Goal: Task Accomplishment & Management: Use online tool/utility

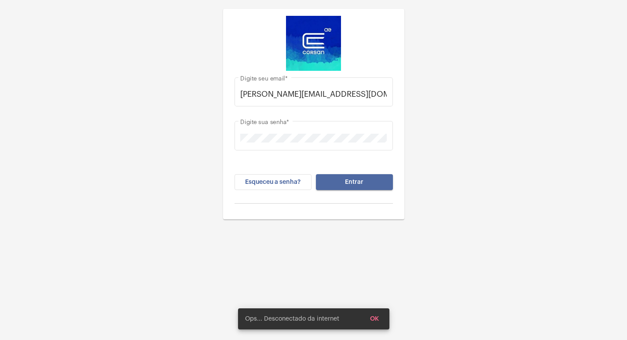
click at [327, 189] on button "Entrar" at bounding box center [354, 182] width 77 height 16
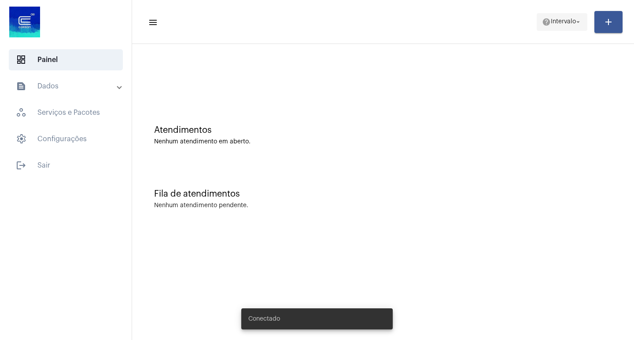
click at [557, 14] on span "help Intervalo arrow_drop_down" at bounding box center [562, 22] width 40 height 16
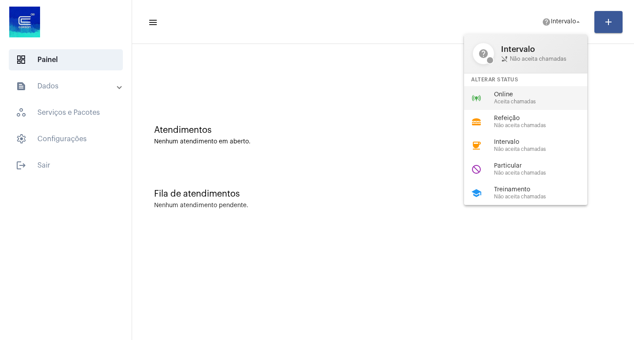
click at [518, 101] on span "Aceita chamadas" at bounding box center [544, 102] width 100 height 6
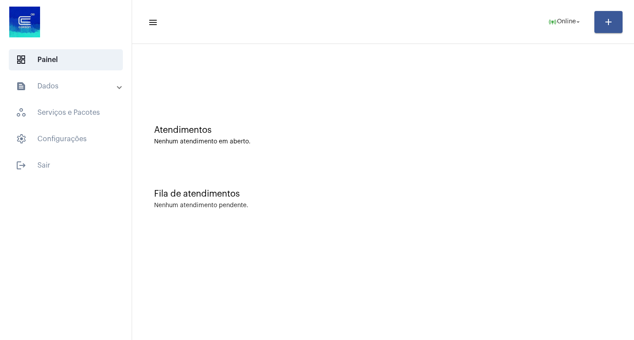
click at [69, 87] on mat-panel-title "text_snippet_outlined Dados" at bounding box center [67, 86] width 102 height 11
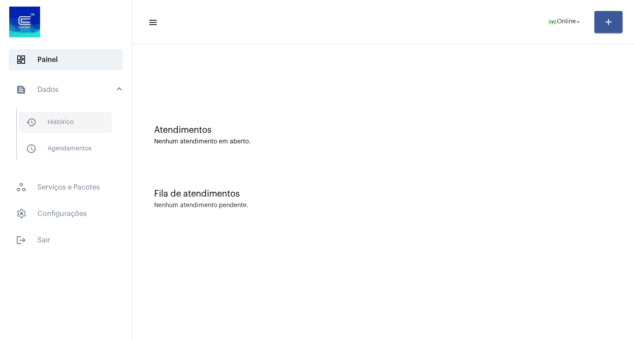
click at [69, 121] on span "history_outlined Histórico" at bounding box center [65, 122] width 93 height 21
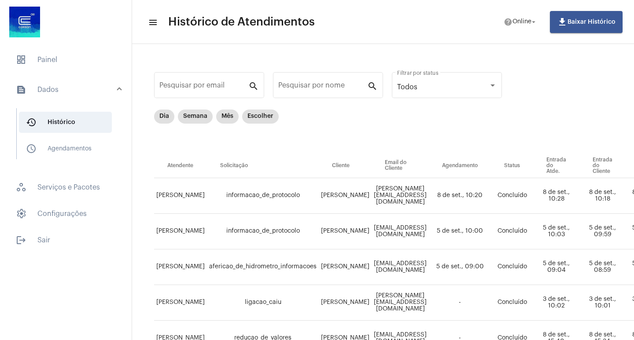
click at [158, 108] on mat-form-field "Pesquisar por email search" at bounding box center [209, 89] width 110 height 39
click at [161, 115] on mat-chip "Dia" at bounding box center [164, 117] width 20 height 14
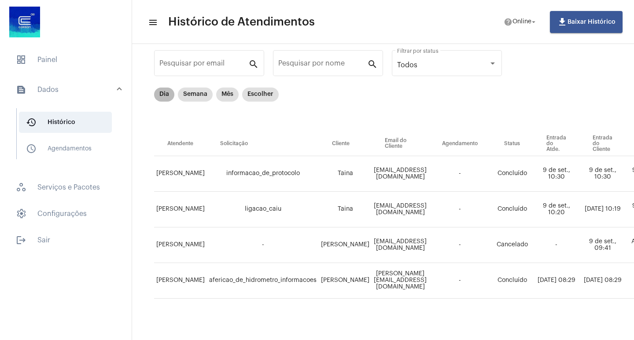
scroll to position [34, 0]
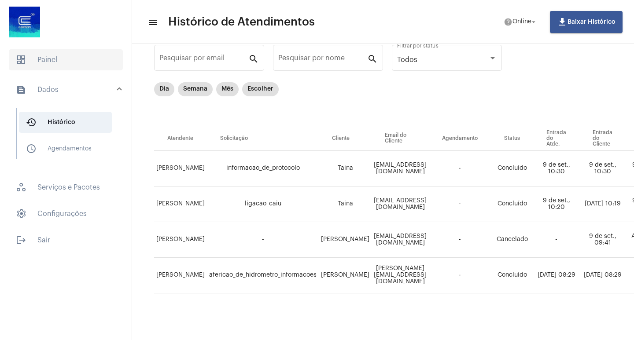
click at [52, 63] on span "dashboard Painel" at bounding box center [66, 59] width 114 height 21
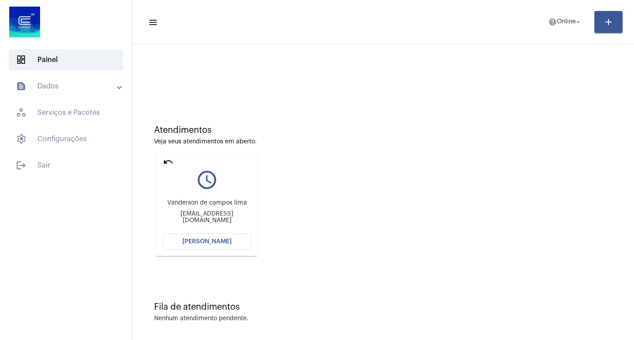
click at [222, 238] on button "[PERSON_NAME]" at bounding box center [207, 242] width 88 height 16
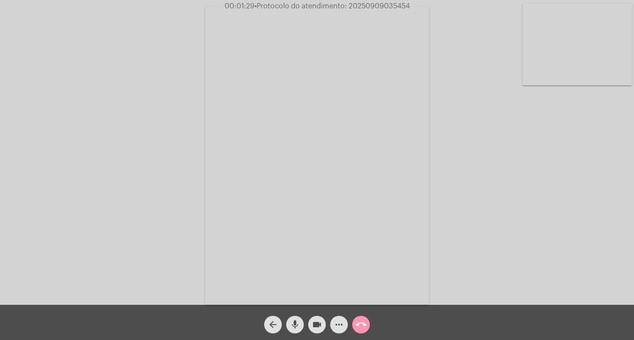
click at [293, 326] on mat-icon "mic" at bounding box center [295, 324] width 11 height 11
click at [316, 329] on mat-icon "videocam" at bounding box center [317, 324] width 11 height 11
click at [311, 324] on button "videocam_off" at bounding box center [317, 325] width 18 height 18
click at [297, 323] on mat-icon "mic_off" at bounding box center [295, 324] width 11 height 11
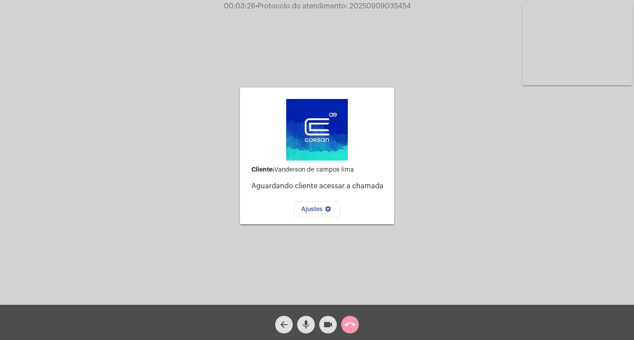
click at [350, 325] on mat-icon "call_end" at bounding box center [350, 324] width 11 height 11
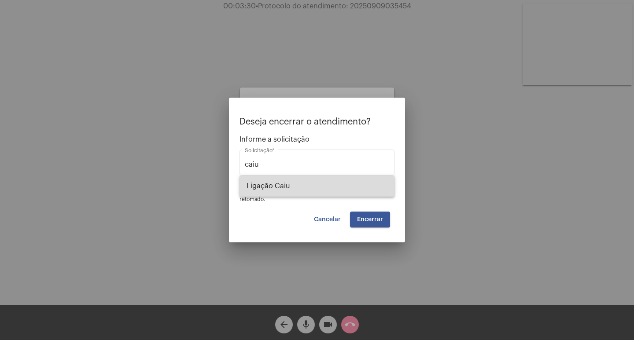
click at [326, 194] on span "Ligação Caiu" at bounding box center [316, 186] width 141 height 21
type input "Ligação Caiu"
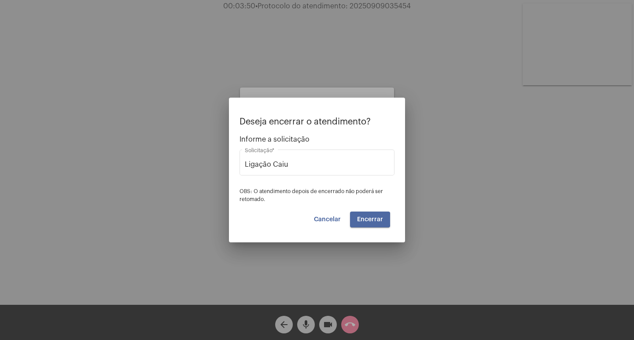
click at [367, 220] on span "Encerrar" at bounding box center [370, 219] width 26 height 6
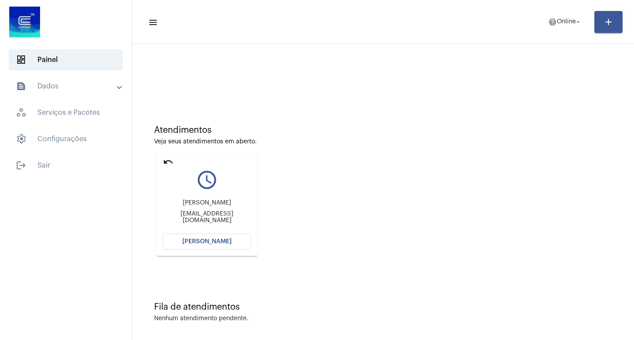
click at [189, 242] on span "[PERSON_NAME]" at bounding box center [206, 241] width 49 height 6
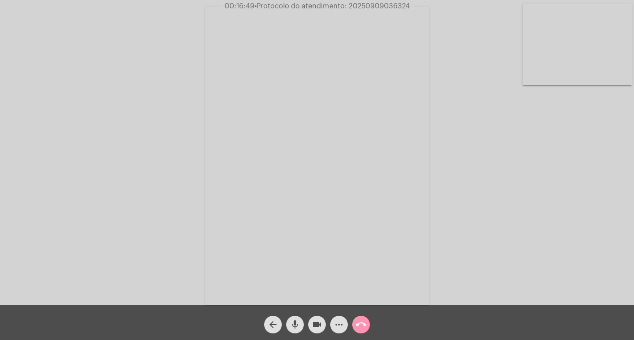
click at [336, 325] on mat-icon "more_horiz" at bounding box center [339, 324] width 11 height 11
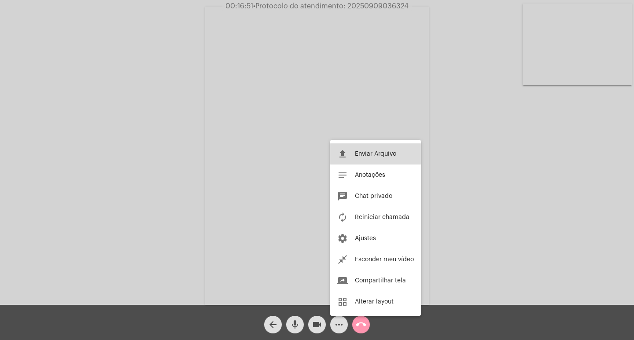
click at [367, 158] on button "file_upload Enviar Arquivo" at bounding box center [375, 153] width 91 height 21
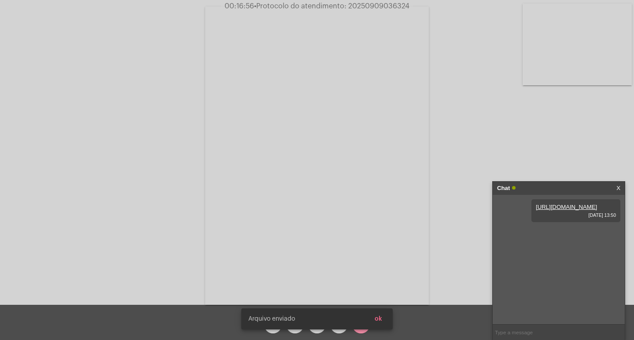
drag, startPoint x: 577, startPoint y: 231, endPoint x: 571, endPoint y: 223, distance: 10.5
click at [576, 222] on div "[URL][DOMAIN_NAME] [DATE] 13:50" at bounding box center [575, 210] width 89 height 23
click at [571, 210] on link "[URL][DOMAIN_NAME]" at bounding box center [565, 207] width 61 height 7
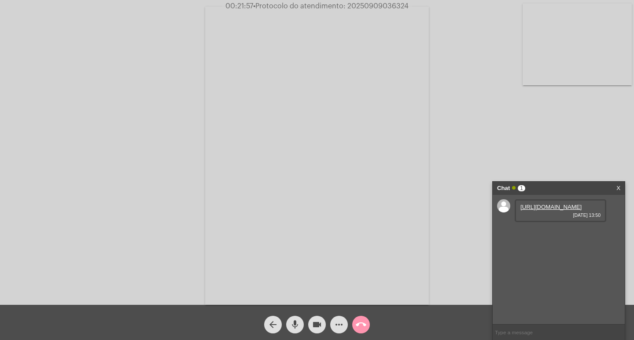
click at [322, 321] on mat-icon "videocam" at bounding box center [317, 324] width 11 height 11
click at [322, 321] on mat-icon "videocam_off" at bounding box center [317, 324] width 11 height 11
click at [523, 330] on input "text" at bounding box center [558, 332] width 132 height 15
paste input "1 Dia, 23 Horas e 60 Minutos até o vencimento!"
type input "1 Dia, 23 Horas e 60 Minutos até o vencimento!"
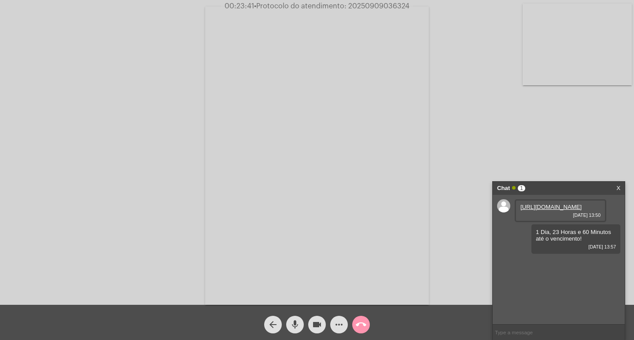
drag, startPoint x: 350, startPoint y: 4, endPoint x: 393, endPoint y: 0, distance: 42.8
click at [415, 7] on div "00:23:41 • Protocolo do atendimento: 20250909036324" at bounding box center [317, 6] width 634 height 8
click at [352, 2] on span "00:23:42 • Protocolo do atendimento: 20250909036324" at bounding box center [316, 6] width 193 height 9
drag, startPoint x: 349, startPoint y: 2, endPoint x: 416, endPoint y: 7, distance: 67.0
click at [416, 7] on div "00:23:43 • Protocolo do atendimento: 20250909036324" at bounding box center [317, 6] width 634 height 8
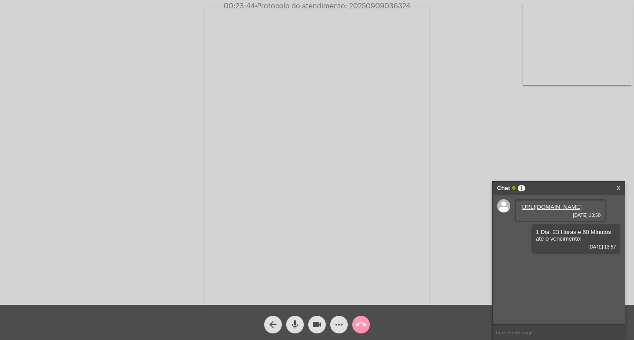
copy span "20250909036324"
click at [362, 322] on mat-icon "call_end" at bounding box center [361, 324] width 11 height 11
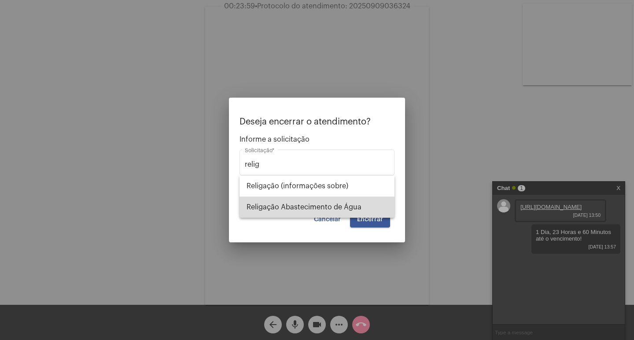
click at [334, 201] on span "Religação Abastecimento de Água" at bounding box center [316, 207] width 141 height 21
type input "Religação Abastecimento de Água"
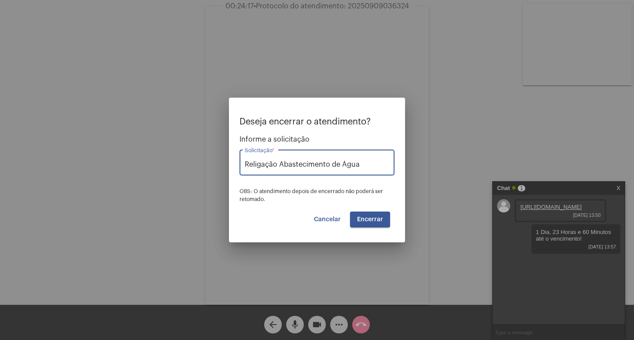
click at [367, 217] on span "Encerrar" at bounding box center [370, 219] width 26 height 6
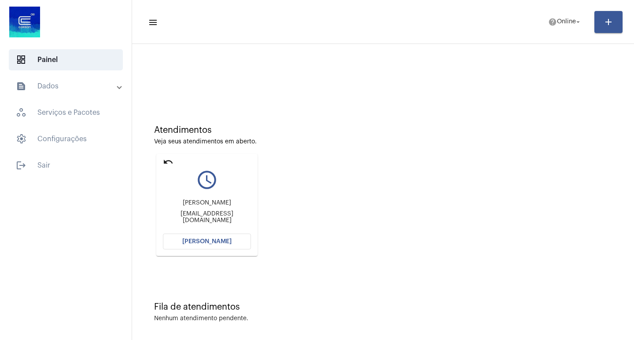
click at [212, 240] on span "[PERSON_NAME]" at bounding box center [206, 241] width 49 height 6
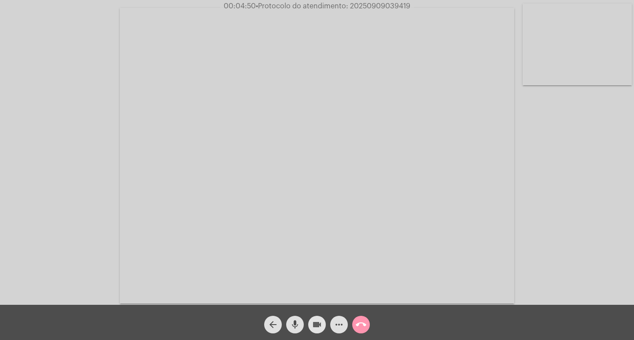
click at [310, 323] on button "videocam" at bounding box center [317, 325] width 18 height 18
click at [315, 326] on mat-icon "videocam_off" at bounding box center [317, 324] width 11 height 11
click at [569, 121] on div "Acessando Câmera e Microfone..." at bounding box center [317, 154] width 632 height 305
click at [334, 323] on mat-icon "more_horiz" at bounding box center [339, 324] width 11 height 11
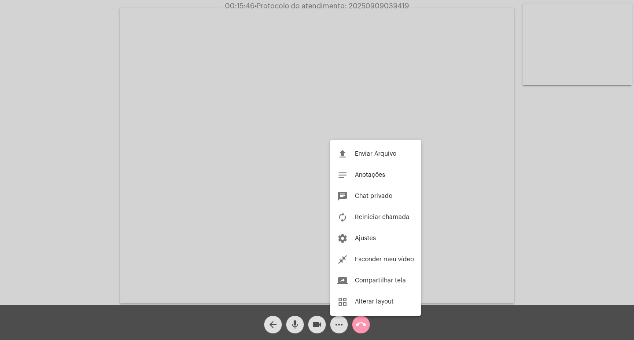
click at [110, 150] on div at bounding box center [317, 170] width 634 height 340
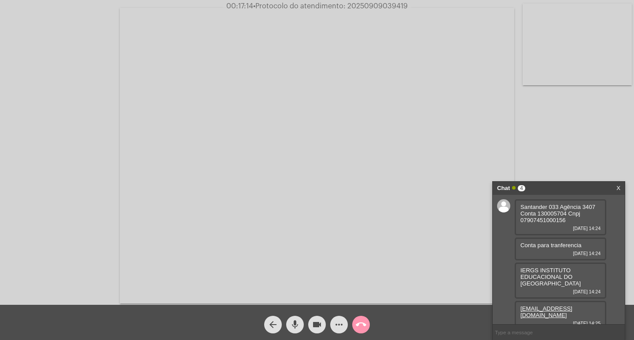
drag, startPoint x: 586, startPoint y: 308, endPoint x: 509, endPoint y: 309, distance: 77.0
click at [509, 309] on div "Santander 033 Agência 3407 Conta 130005704 Cnpj 07907451000156 [DATE] 14:24 Con…" at bounding box center [558, 259] width 132 height 129
copy link "[EMAIL_ADDRESS][DOMAIN_NAME]"
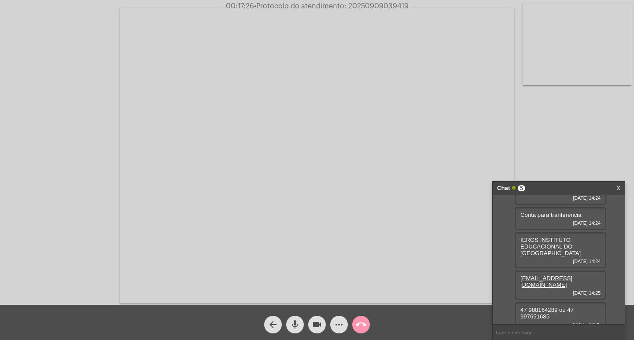
scroll to position [31, 0]
drag, startPoint x: 518, startPoint y: 300, endPoint x: 555, endPoint y: 299, distance: 37.0
click at [555, 301] on div "47 988164289 ou 47 997651685 [DATE] 14:25" at bounding box center [560, 315] width 92 height 29
click at [523, 312] on span "47 988164289 ou 47 997651685" at bounding box center [546, 312] width 53 height 13
click at [519, 310] on div "47 988164289 ou 47 997651685 [DATE] 14:25" at bounding box center [560, 315] width 92 height 29
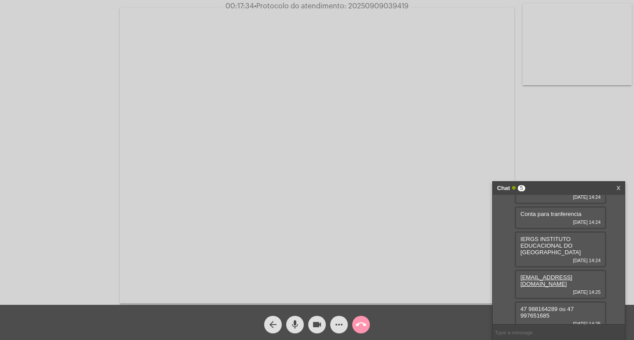
drag, startPoint x: 519, startPoint y: 310, endPoint x: 530, endPoint y: 310, distance: 11.0
click at [526, 310] on div "47 988164289 ou 47 997651685 [DATE] 14:25" at bounding box center [560, 315] width 92 height 29
click at [530, 310] on span "47 988164289 ou 47 997651685" at bounding box center [546, 312] width 53 height 13
drag, startPoint x: 517, startPoint y: 299, endPoint x: 558, endPoint y: 299, distance: 41.4
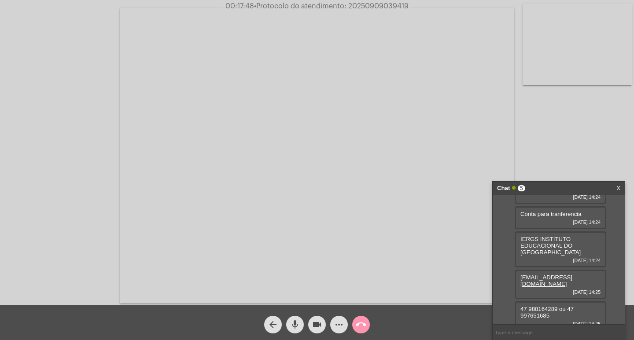
click at [558, 301] on div "47 988164289 ou 47 997651685 [DATE] 14:25" at bounding box center [560, 315] width 92 height 29
copy span "47 988164289"
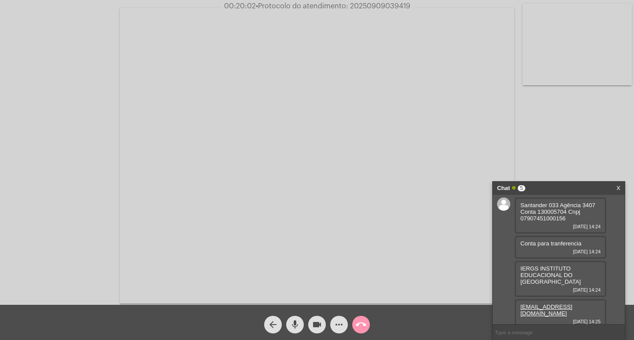
scroll to position [0, 0]
drag, startPoint x: 520, startPoint y: 205, endPoint x: 597, endPoint y: 222, distance: 78.8
click at [597, 222] on div "Santander 033 Agência 3407 Conta 130005704 Cnpj 07907451000156 [DATE] 14:24" at bounding box center [560, 217] width 92 height 36
copy span "Santander 033 Agência 3407 Conta 130005704 Cnpj 07907451000156"
drag, startPoint x: 581, startPoint y: 308, endPoint x: 515, endPoint y: 313, distance: 66.2
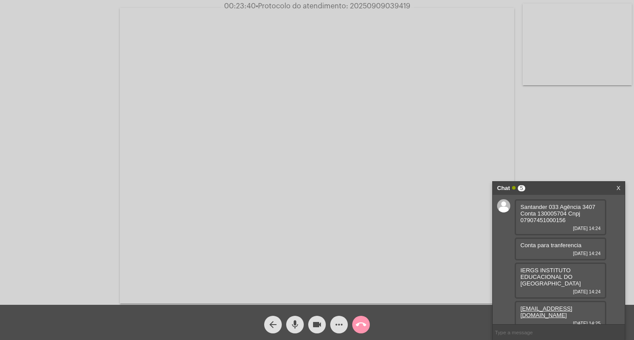
click at [515, 313] on div "[EMAIL_ADDRESS][DOMAIN_NAME] [DATE] 14:25" at bounding box center [560, 315] width 92 height 29
click at [600, 303] on div "[EMAIL_ADDRESS][DOMAIN_NAME] [DATE] 14:25" at bounding box center [560, 315] width 92 height 29
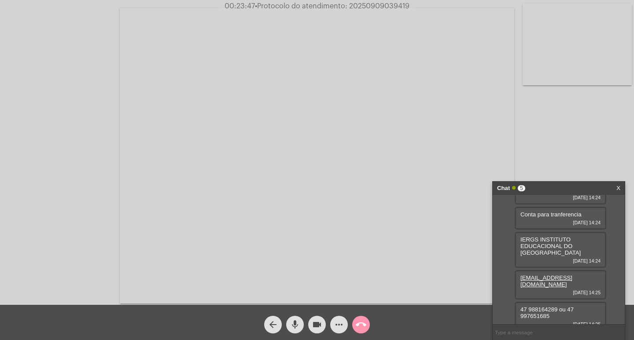
scroll to position [31, 0]
drag, startPoint x: 518, startPoint y: 275, endPoint x: 589, endPoint y: 273, distance: 70.9
click at [589, 273] on div "[EMAIL_ADDRESS][DOMAIN_NAME] [DATE] 14:25" at bounding box center [560, 284] width 92 height 29
copy link "[EMAIL_ADDRESS][DOMAIN_NAME]"
drag, startPoint x: 523, startPoint y: 300, endPoint x: 557, endPoint y: 301, distance: 33.9
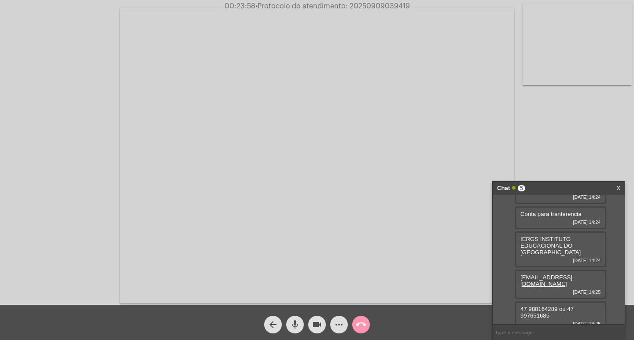
click at [557, 301] on div "47 988164289 ou 47 997651685 [DATE] 14:25" at bounding box center [560, 315] width 92 height 29
copy span "47 988164289"
drag, startPoint x: 568, startPoint y: 303, endPoint x: 563, endPoint y: 312, distance: 10.4
click at [563, 312] on div "47 988164289 ou 47 997651685 [DATE] 14:25" at bounding box center [560, 315] width 92 height 29
copy span "47 997651685"
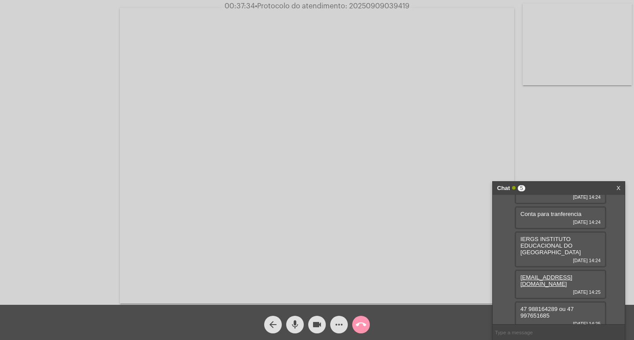
click at [362, 7] on span "• Protocolo do atendimento: 20250909039419" at bounding box center [332, 6] width 154 height 7
copy span "20250909039419"
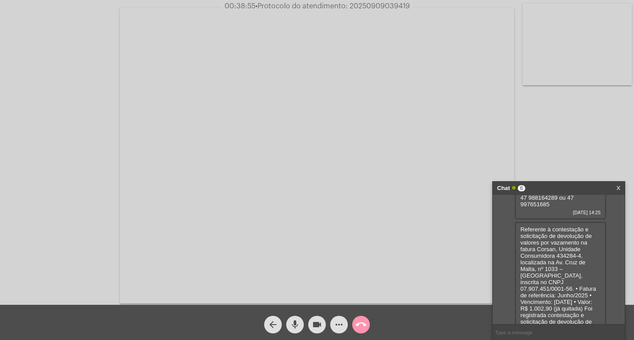
scroll to position [105, 0]
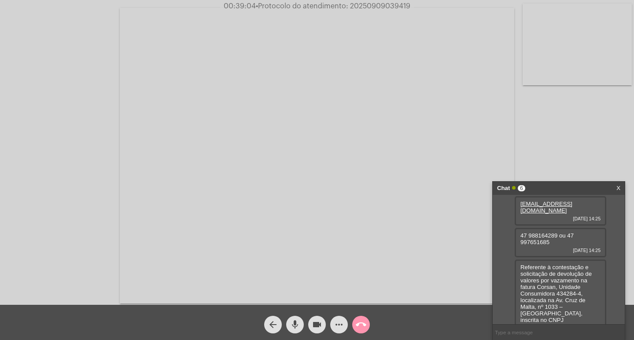
drag, startPoint x: 560, startPoint y: 287, endPoint x: 576, endPoint y: 286, distance: 15.4
copy span "434284"
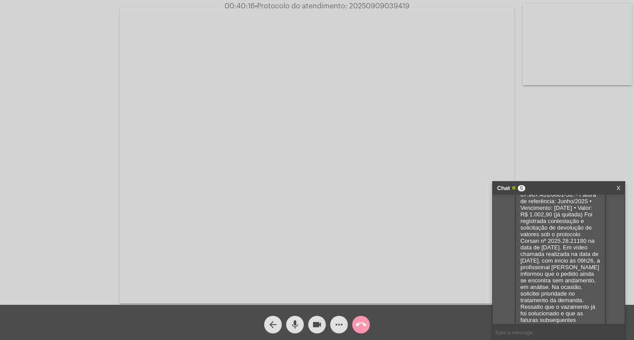
scroll to position [281, 0]
click at [317, 327] on mat-icon "videocam" at bounding box center [317, 324] width 11 height 11
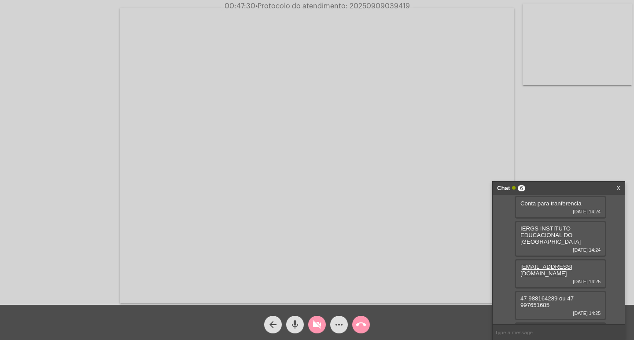
scroll to position [44, 0]
drag, startPoint x: 585, startPoint y: 262, endPoint x: 515, endPoint y: 259, distance: 69.6
click at [515, 259] on div "[EMAIL_ADDRESS][DOMAIN_NAME] [DATE] 14:25" at bounding box center [560, 271] width 92 height 29
copy link "[EMAIL_ADDRESS][DOMAIN_NAME]"
drag, startPoint x: 518, startPoint y: 286, endPoint x: 557, endPoint y: 291, distance: 38.5
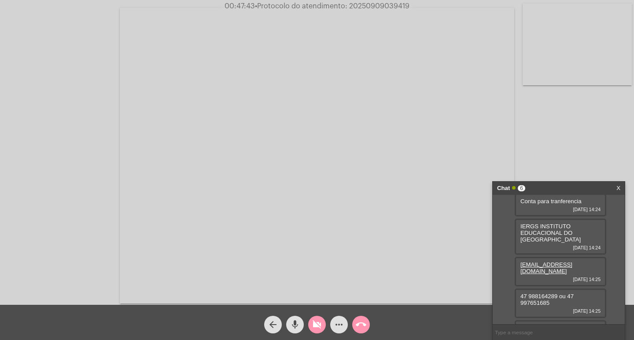
click at [557, 291] on div "47 988164289 ou 47 997651685 [DATE] 14:25" at bounding box center [560, 303] width 92 height 29
drag, startPoint x: 566, startPoint y: 290, endPoint x: 570, endPoint y: 297, distance: 8.9
click at [570, 297] on div "47 988164289 ou 47 997651685 [DATE] 14:25" at bounding box center [560, 303] width 92 height 29
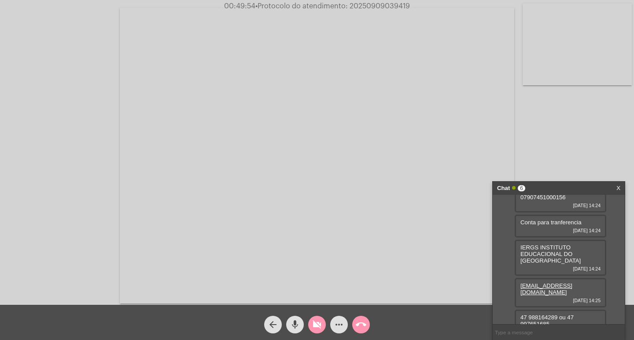
scroll to position [0, 0]
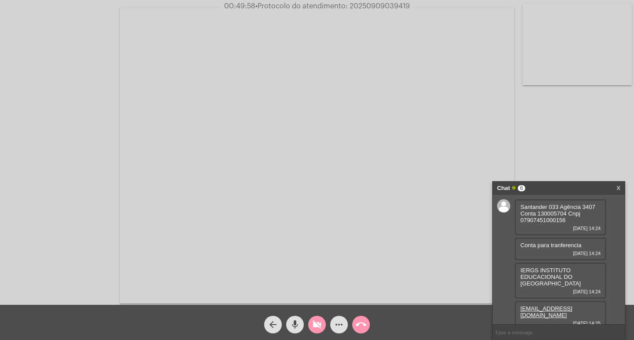
drag, startPoint x: 520, startPoint y: 205, endPoint x: 599, endPoint y: 221, distance: 80.8
click at [599, 220] on div "Santander 033 Agência 3407 Conta 130005704 Cnpj 07907451000156 [DATE] 14:24" at bounding box center [560, 217] width 92 height 36
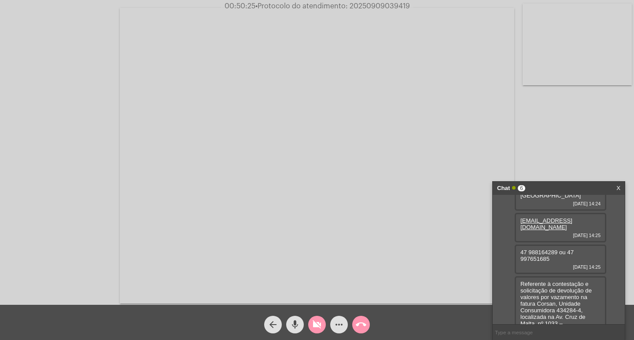
scroll to position [176, 0]
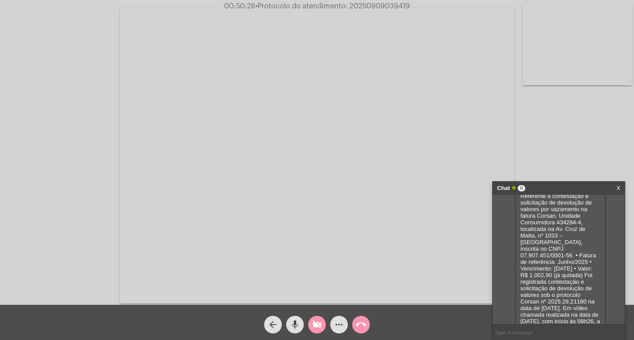
drag, startPoint x: 555, startPoint y: 214, endPoint x: 576, endPoint y: 216, distance: 21.2
click at [576, 216] on span "Referente à contestação e solicitação de devolução de valores por vazamento na …" at bounding box center [560, 308] width 80 height 231
click at [315, 328] on mat-icon "videocam_off" at bounding box center [317, 324] width 11 height 11
click at [359, 326] on mat-icon "call_end" at bounding box center [361, 324] width 11 height 11
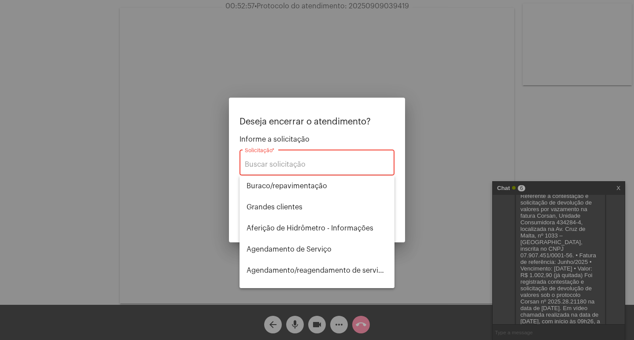
click at [431, 220] on div at bounding box center [317, 170] width 634 height 340
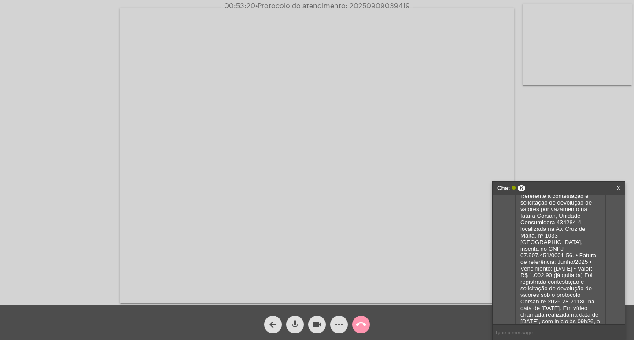
click at [363, 334] on span "call_end" at bounding box center [361, 325] width 11 height 18
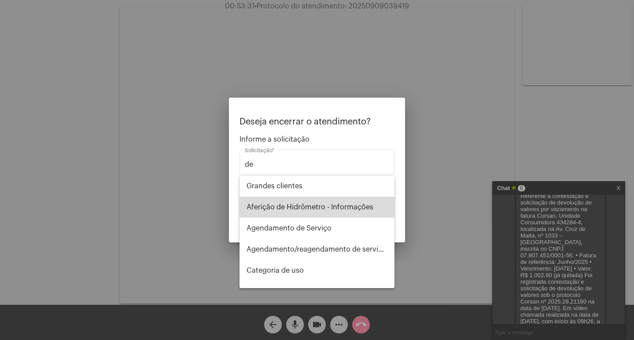
click at [347, 203] on span "Aferição de Hidrômetro - Informações" at bounding box center [316, 207] width 141 height 21
type input "Aferição de Hidrômetro - Informações"
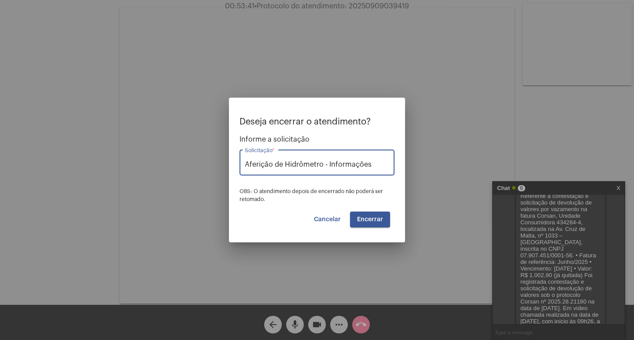
click at [365, 220] on span "Encerrar" at bounding box center [370, 219] width 26 height 6
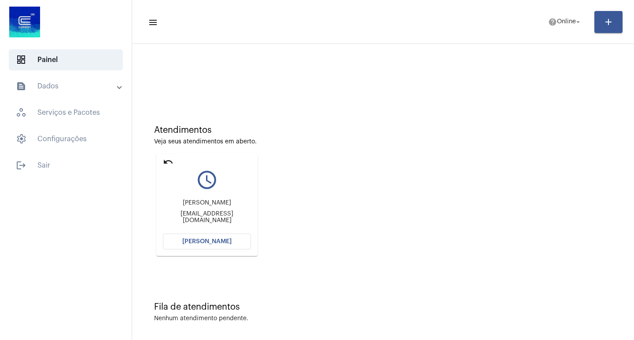
click at [226, 240] on span "[PERSON_NAME]" at bounding box center [206, 241] width 49 height 6
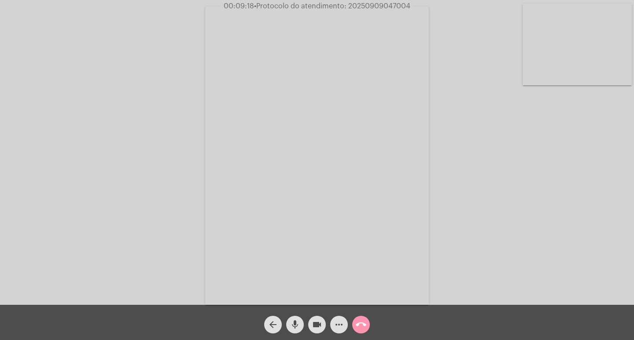
click at [320, 319] on span "videocam" at bounding box center [317, 325] width 11 height 18
click at [313, 324] on mat-icon "videocam_off" at bounding box center [317, 324] width 11 height 11
click at [336, 326] on mat-icon "more_horiz" at bounding box center [339, 324] width 11 height 11
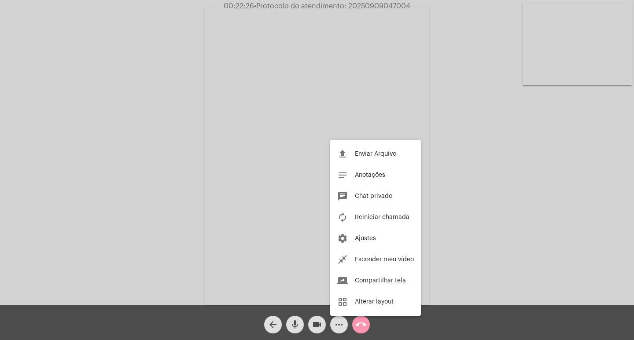
click at [87, 184] on div at bounding box center [317, 170] width 634 height 340
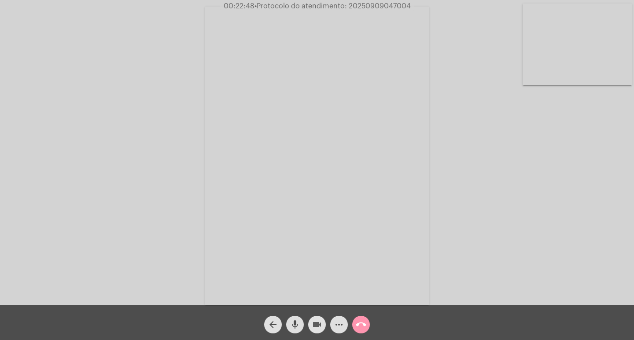
click at [315, 323] on mat-icon "videocam" at bounding box center [317, 324] width 11 height 11
click at [315, 319] on span "videocam_off" at bounding box center [317, 325] width 11 height 18
click at [387, 7] on span "• Protocolo do atendimento: 20250909047004" at bounding box center [332, 6] width 156 height 7
click at [363, 323] on mat-icon "call_end" at bounding box center [361, 324] width 11 height 11
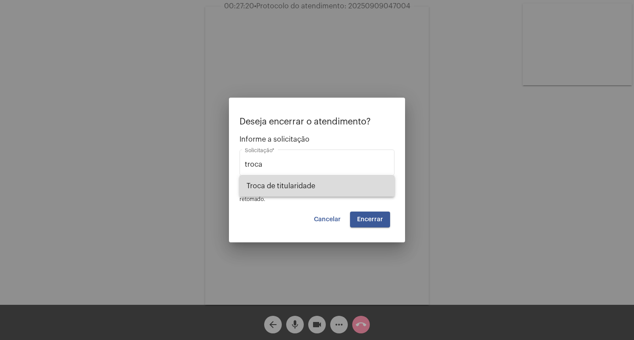
click at [316, 191] on span "Troca de titularidade" at bounding box center [316, 186] width 141 height 21
type input "Troca de titularidade"
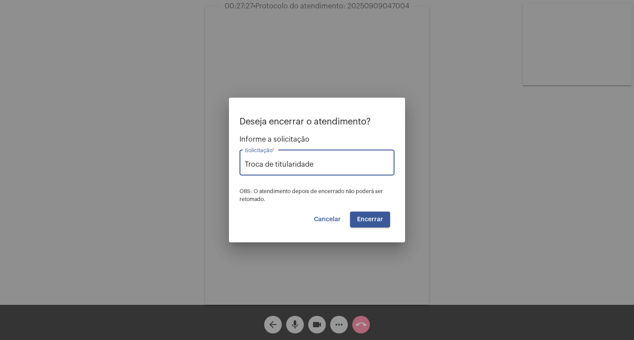
click at [363, 213] on button "Encerrar" at bounding box center [370, 220] width 40 height 16
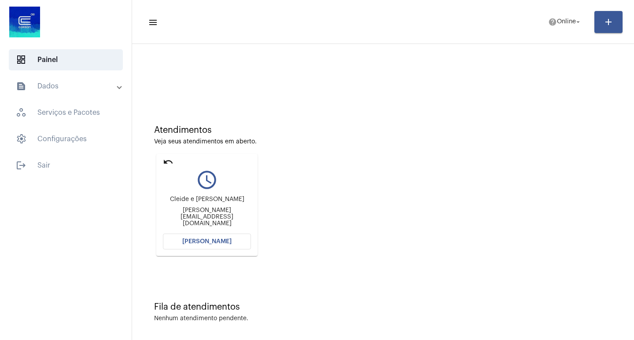
click at [191, 239] on span "[PERSON_NAME]" at bounding box center [206, 241] width 49 height 6
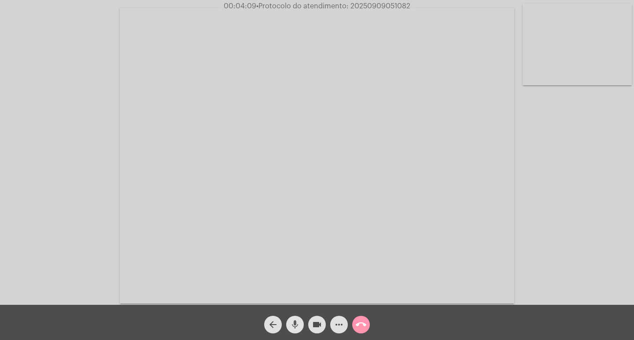
drag, startPoint x: 292, startPoint y: 326, endPoint x: 325, endPoint y: 327, distance: 33.0
click at [300, 326] on button "mic" at bounding box center [295, 325] width 18 height 18
click at [325, 327] on button "videocam" at bounding box center [317, 325] width 18 height 18
click at [314, 325] on mat-icon "videocam_off" at bounding box center [317, 324] width 11 height 11
click at [290, 321] on mat-icon "mic_off" at bounding box center [295, 324] width 11 height 11
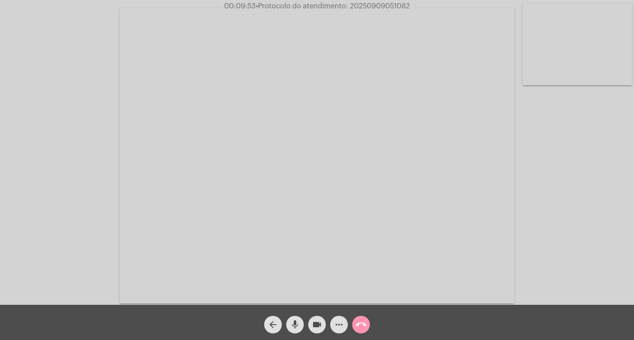
click at [387, 6] on span "• Protocolo do atendimento: 20250909051082" at bounding box center [333, 6] width 154 height 7
click at [359, 326] on mat-icon "call_end" at bounding box center [361, 324] width 11 height 11
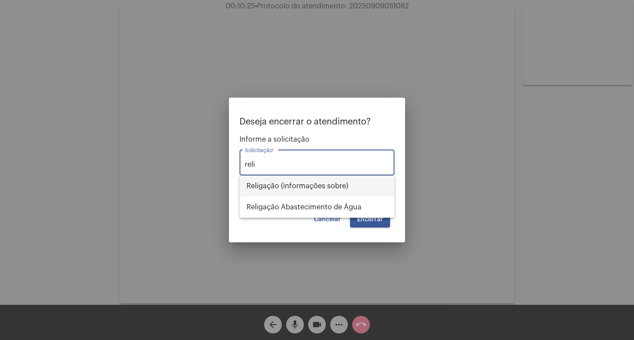
click at [327, 188] on span "Religação (informações sobre)" at bounding box center [316, 186] width 141 height 21
type input "Religação (informações sobre)"
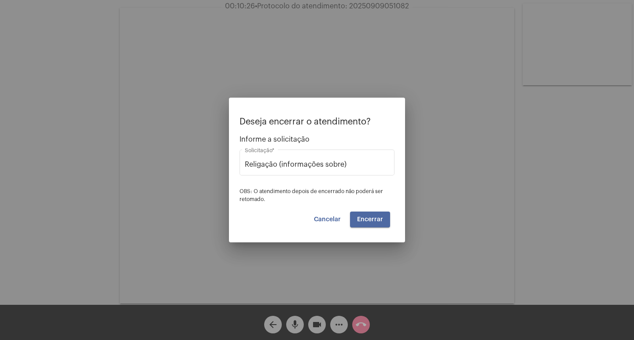
click at [375, 221] on span "Encerrar" at bounding box center [370, 219] width 26 height 6
